Goal: Transaction & Acquisition: Purchase product/service

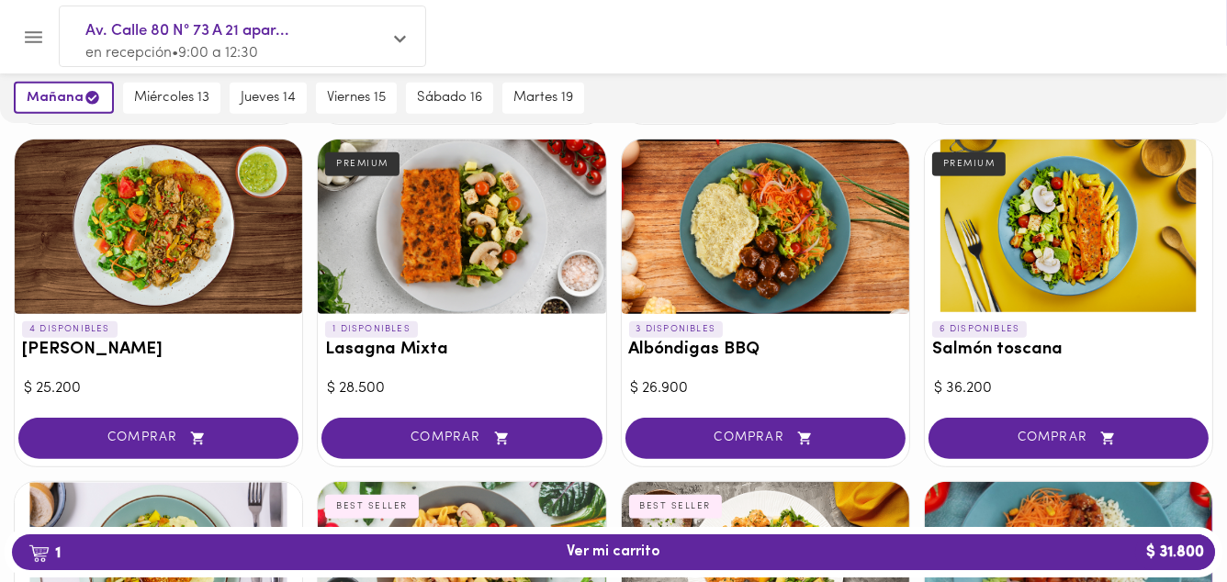
scroll to position [1173, 0]
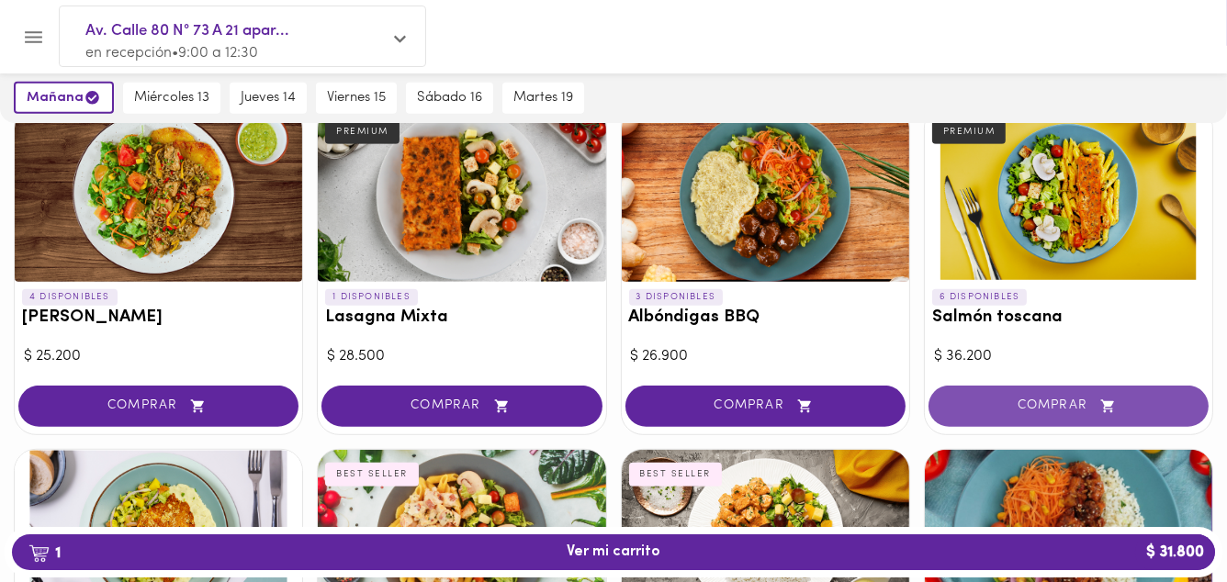
click at [1073, 412] on button "COMPRAR" at bounding box center [1068, 406] width 280 height 41
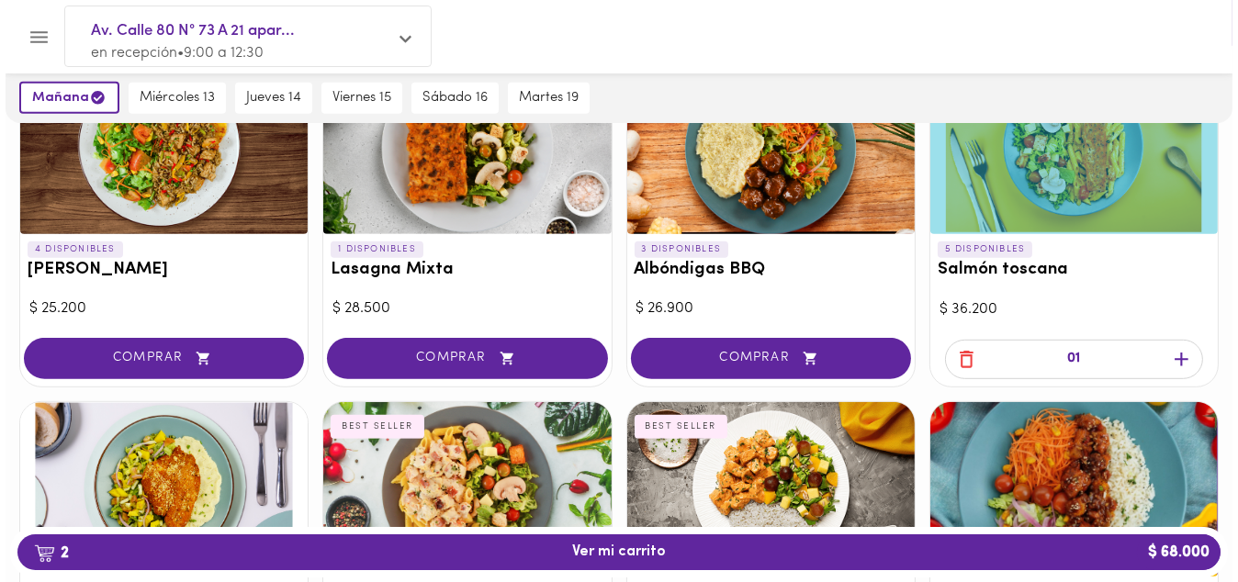
scroll to position [1247, 0]
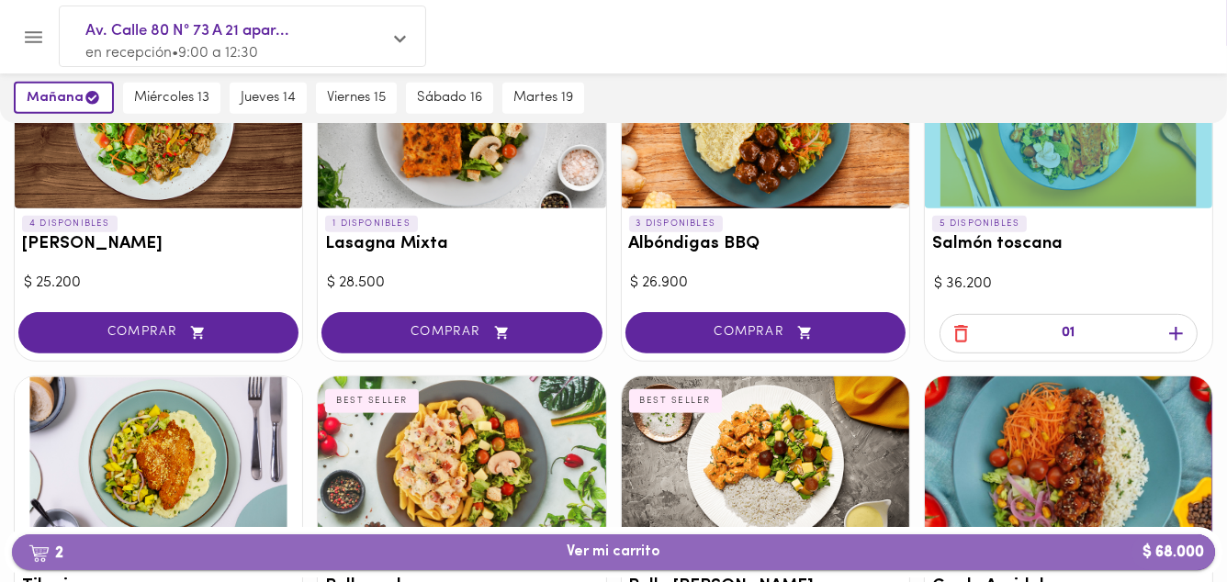
click at [628, 548] on span "2 Ver mi carrito $ 68.000" at bounding box center [613, 552] width 94 height 17
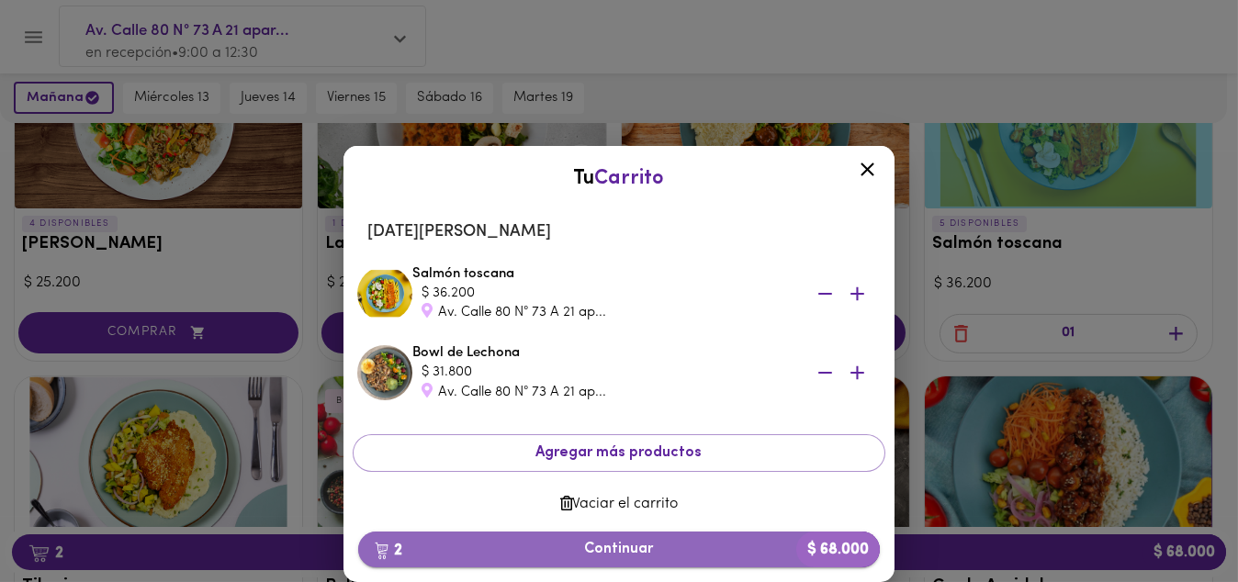
click at [619, 546] on span "2 Continuar $ 68.000" at bounding box center [619, 549] width 492 height 17
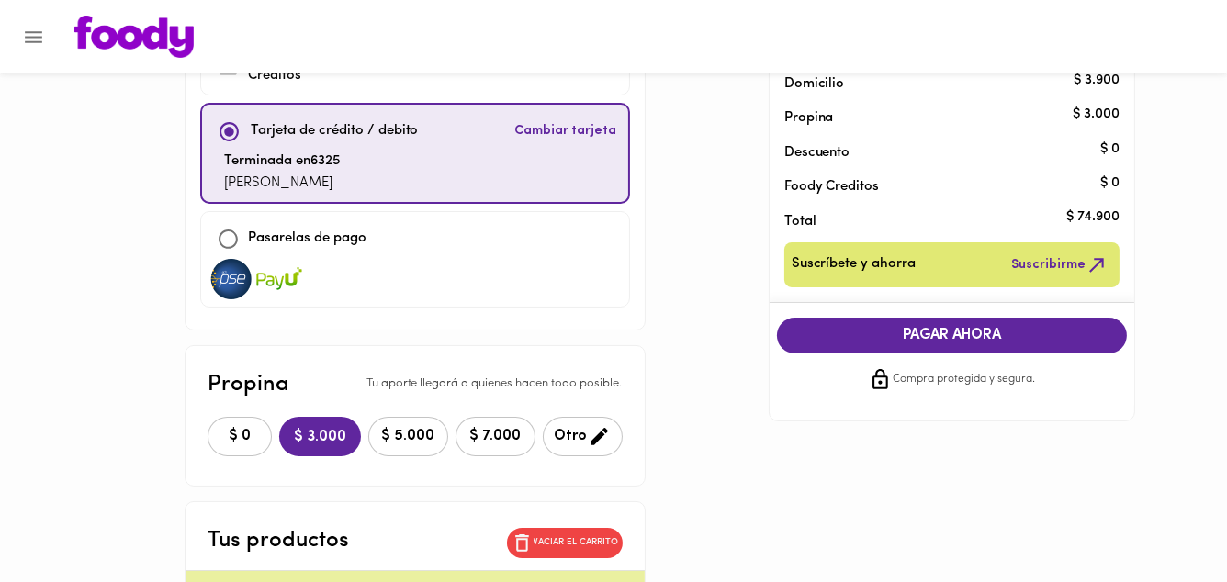
scroll to position [147, 0]
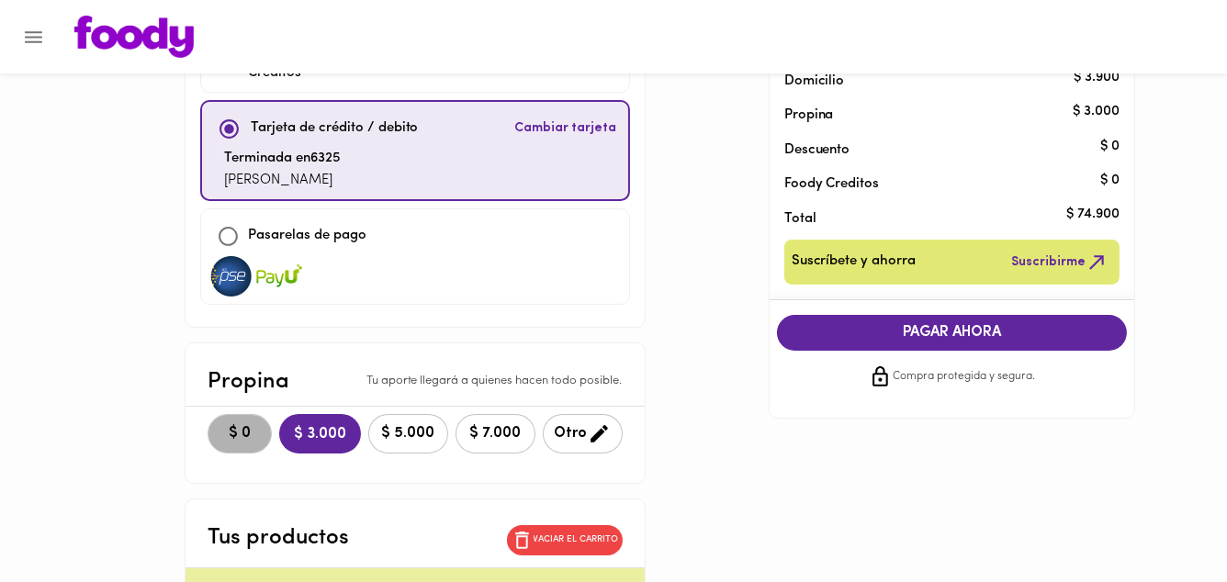
click at [236, 425] on span "$ 0" at bounding box center [239, 433] width 40 height 17
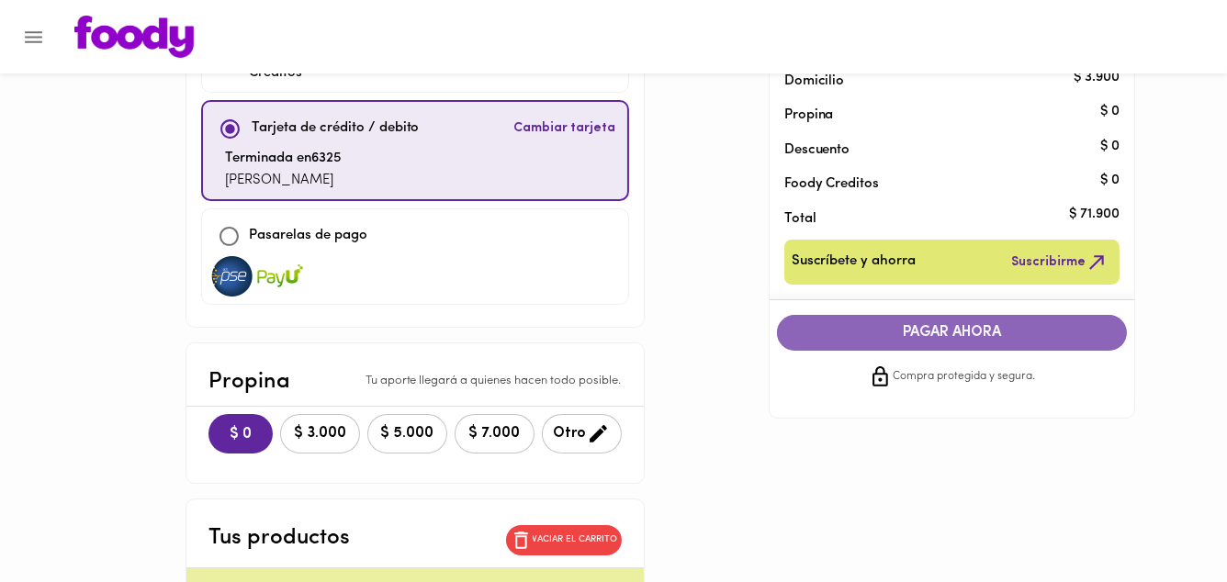
click at [972, 340] on span "PAGAR AHORA" at bounding box center [952, 332] width 314 height 17
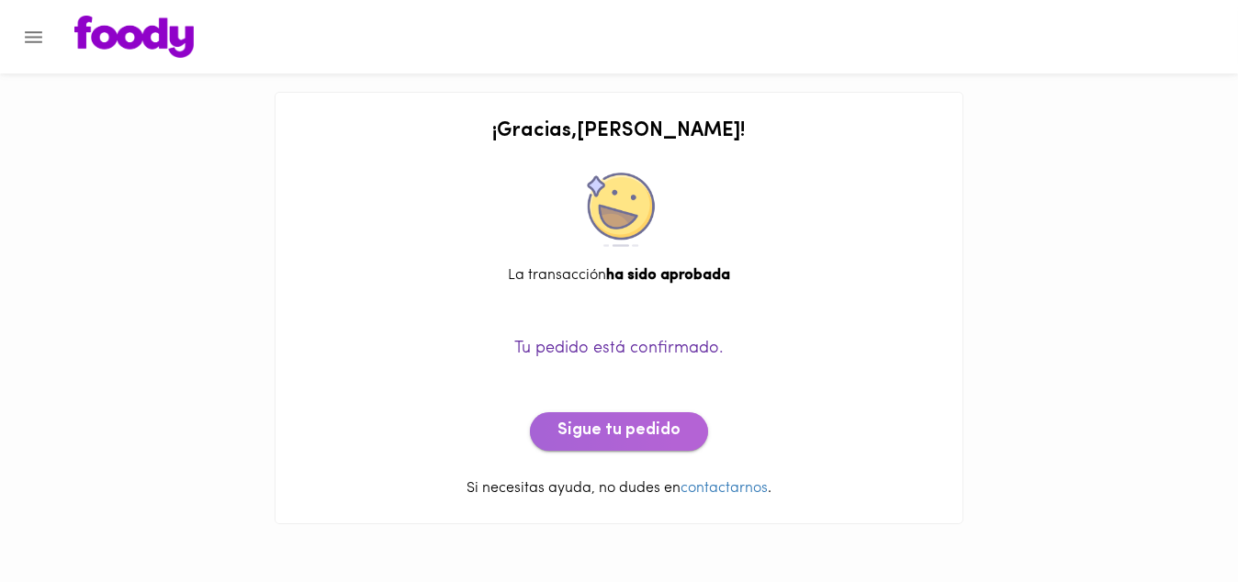
click at [631, 439] on span "Sigue tu pedido" at bounding box center [618, 431] width 123 height 20
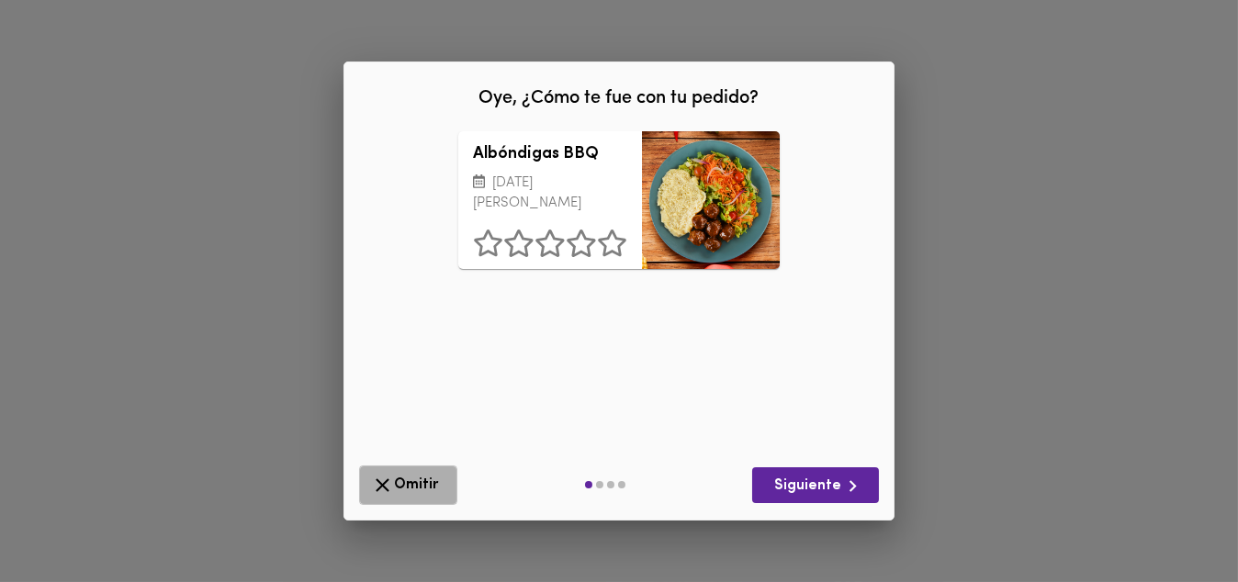
click at [387, 495] on icon "button" at bounding box center [382, 485] width 23 height 23
